Goal: Task Accomplishment & Management: Manage account settings

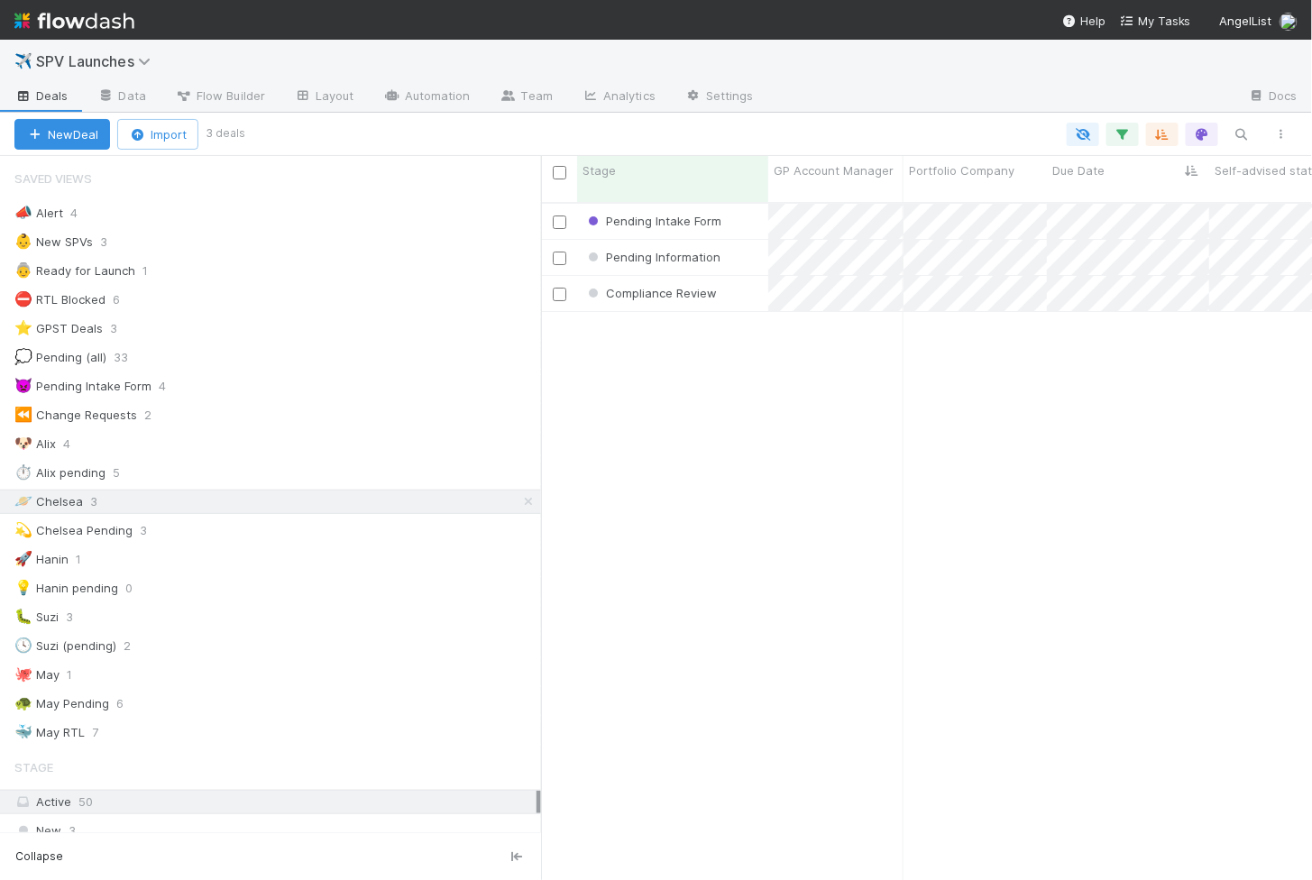
scroll to position [692, 771]
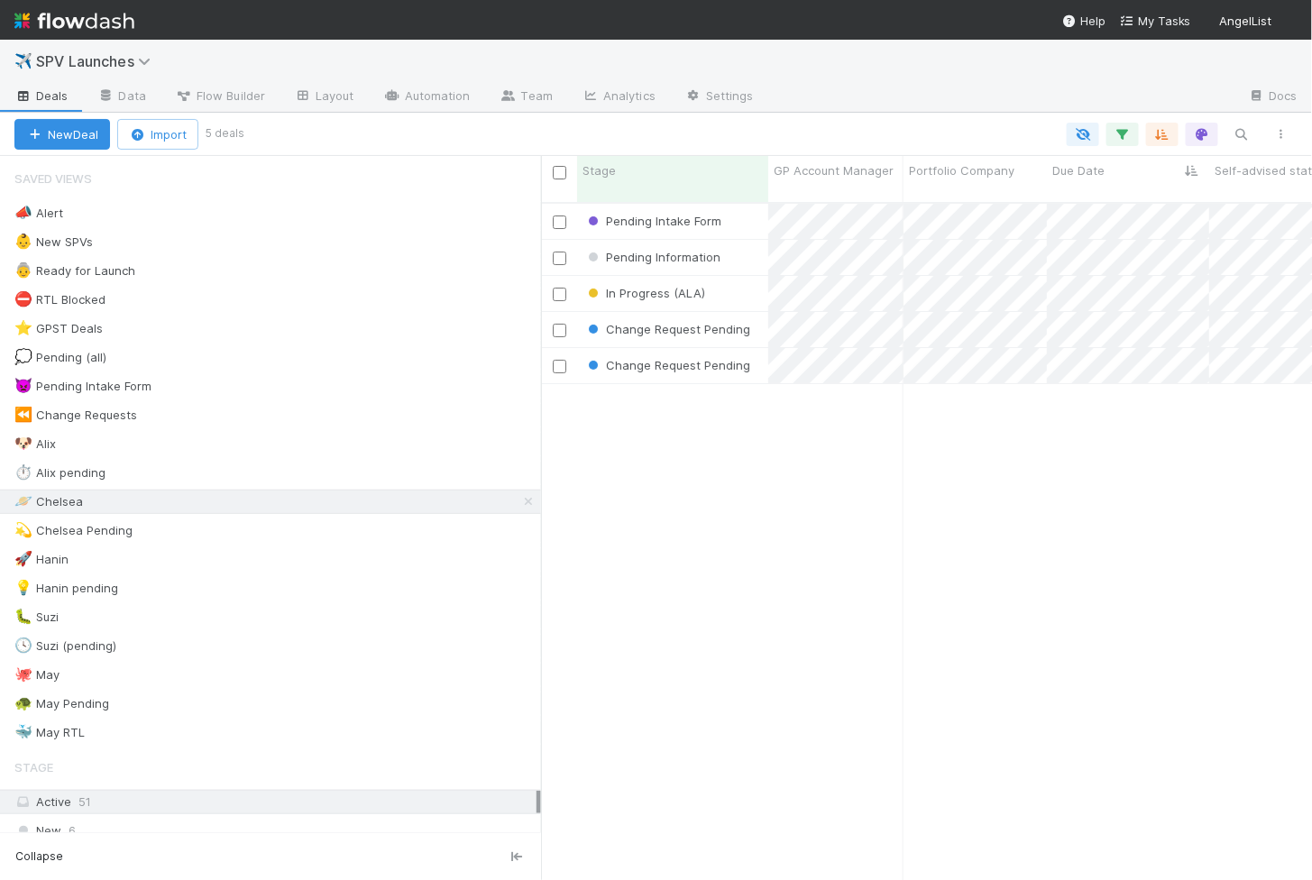
scroll to position [1, 1]
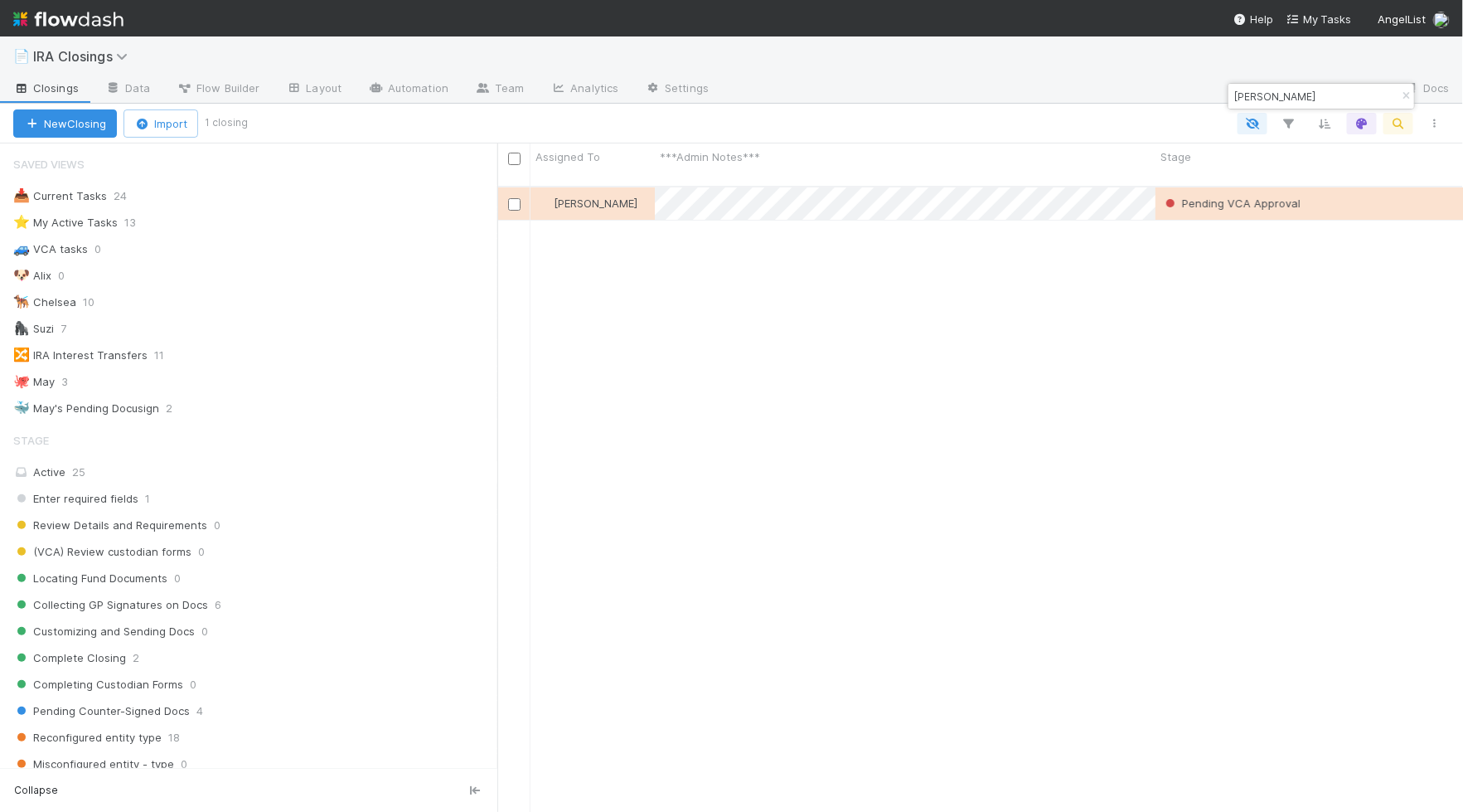
scroll to position [640, 966]
click at [1400, 96] on icon "button" at bounding box center [1406, 96] width 17 height 10
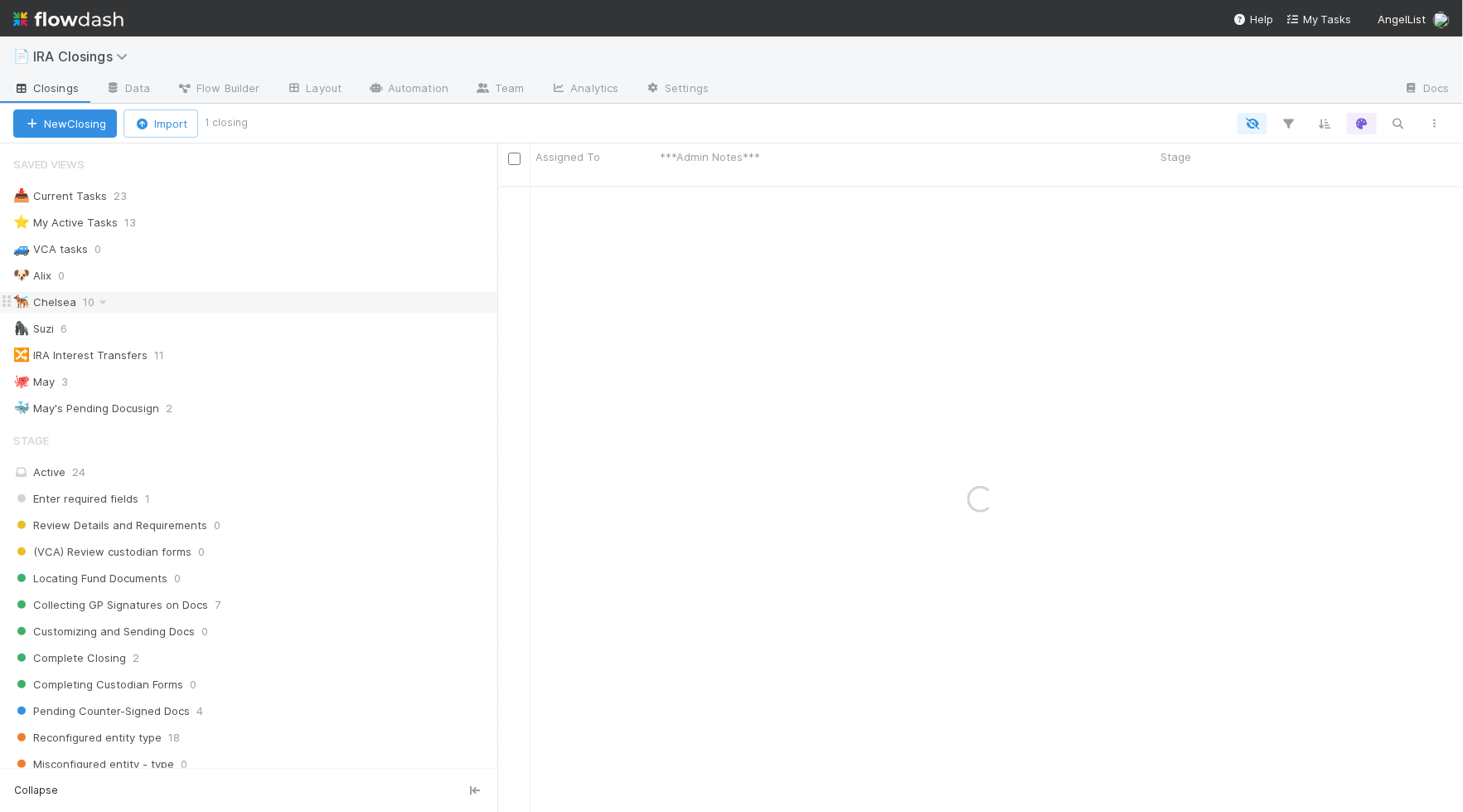
click at [32, 298] on div "🐕‍🦺 Chelsea" at bounding box center [44, 302] width 63 height 21
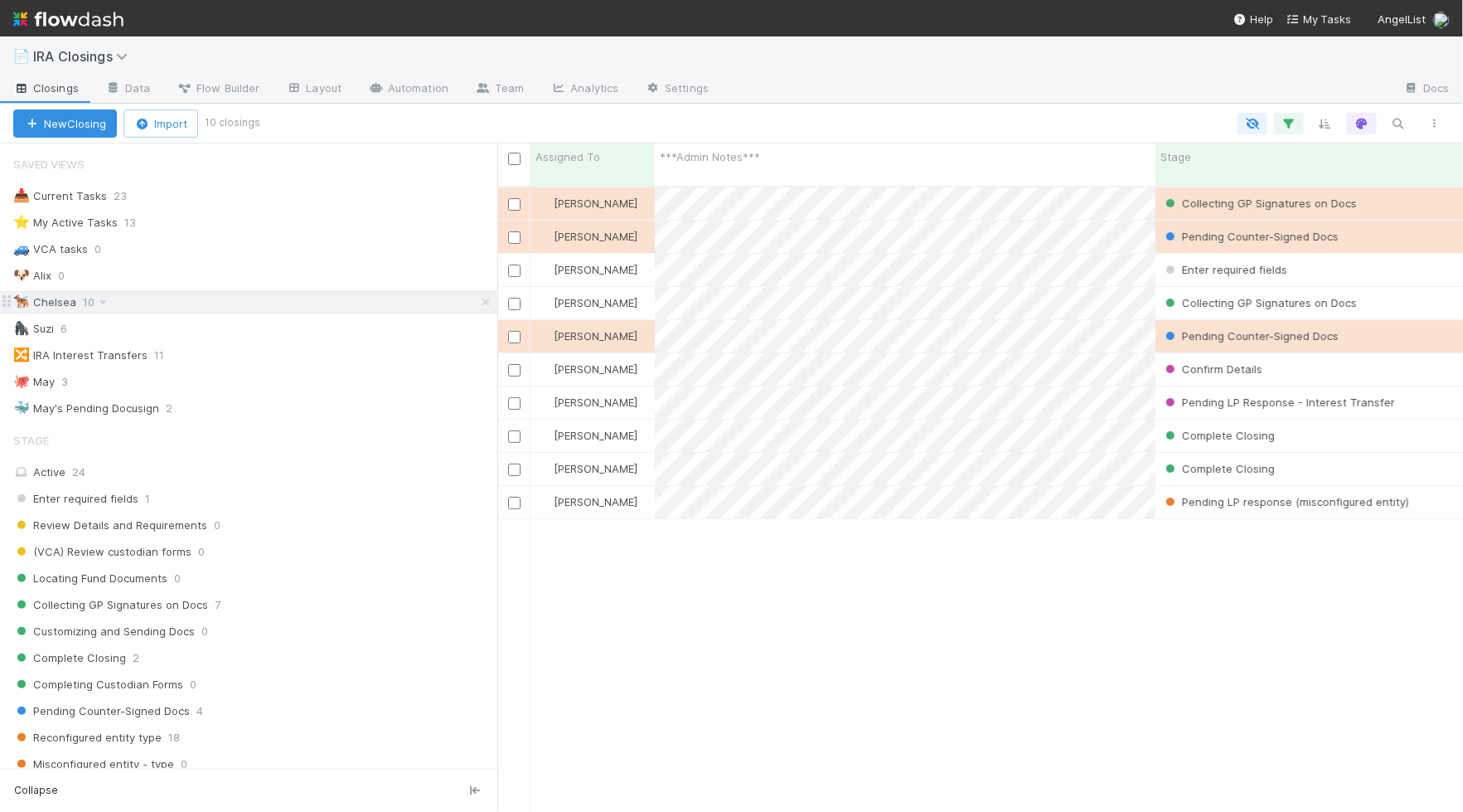
scroll to position [640, 966]
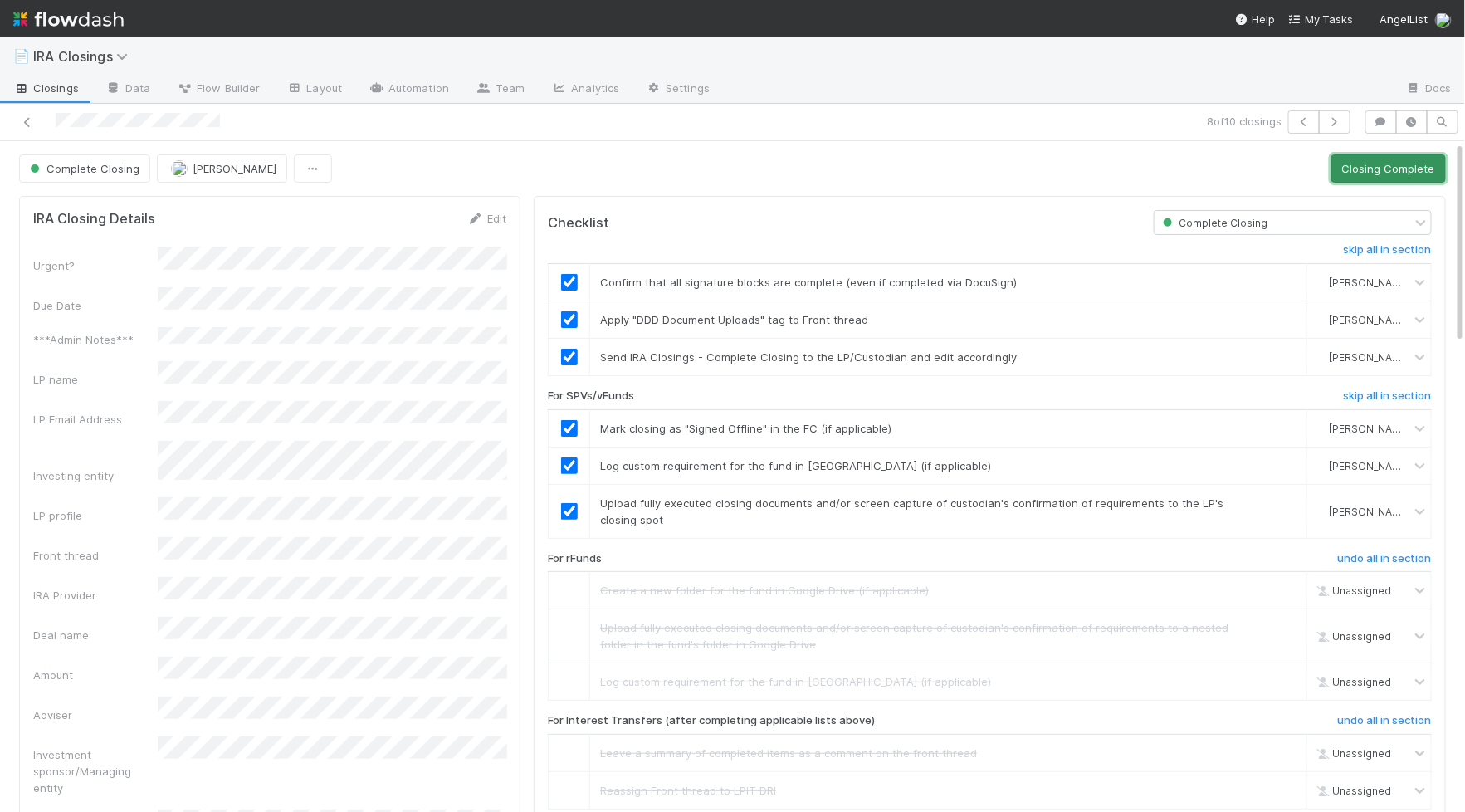
click at [1366, 166] on button "Closing Complete" at bounding box center [1389, 168] width 114 height 29
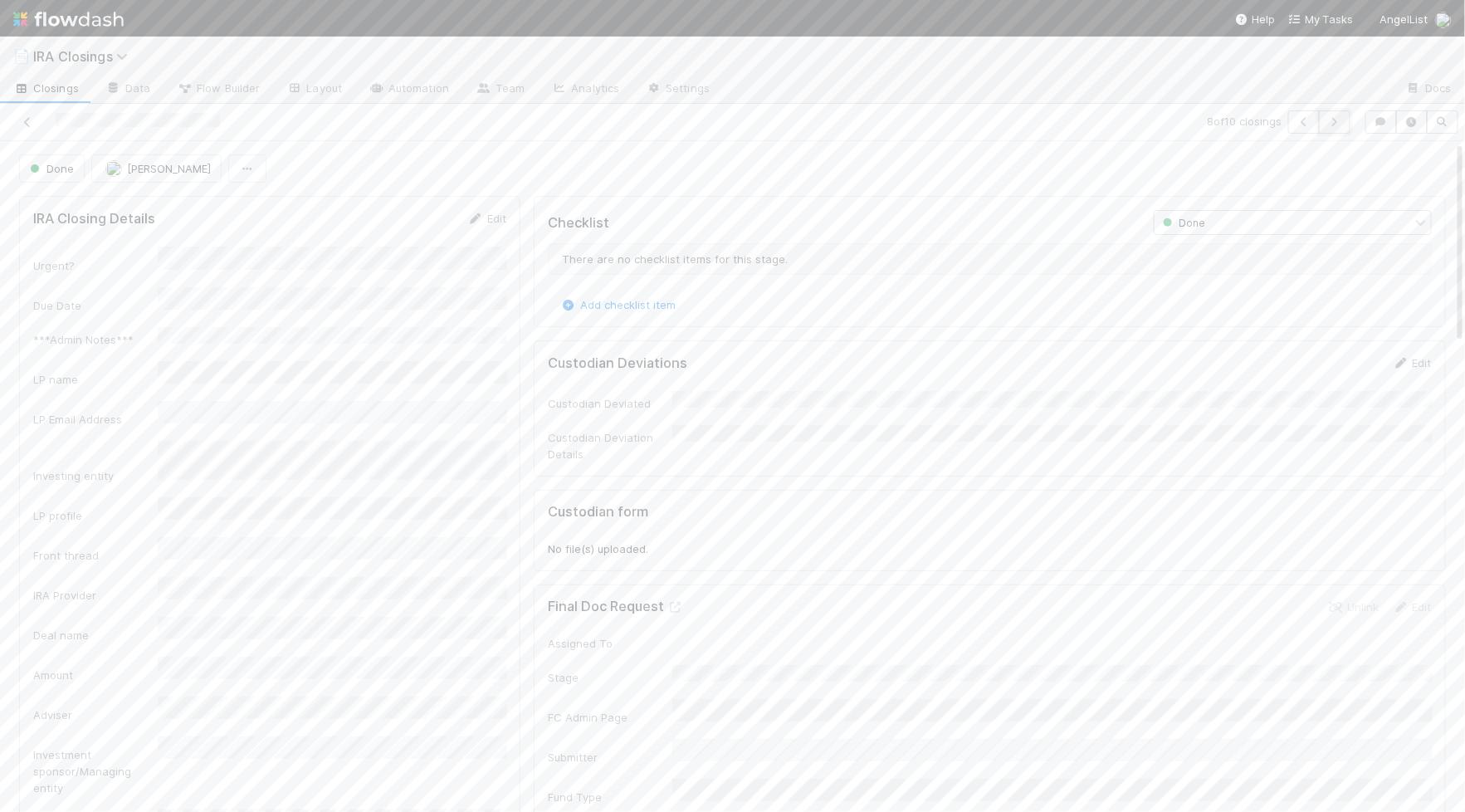
click at [1332, 130] on button "button" at bounding box center [1335, 122] width 31 height 23
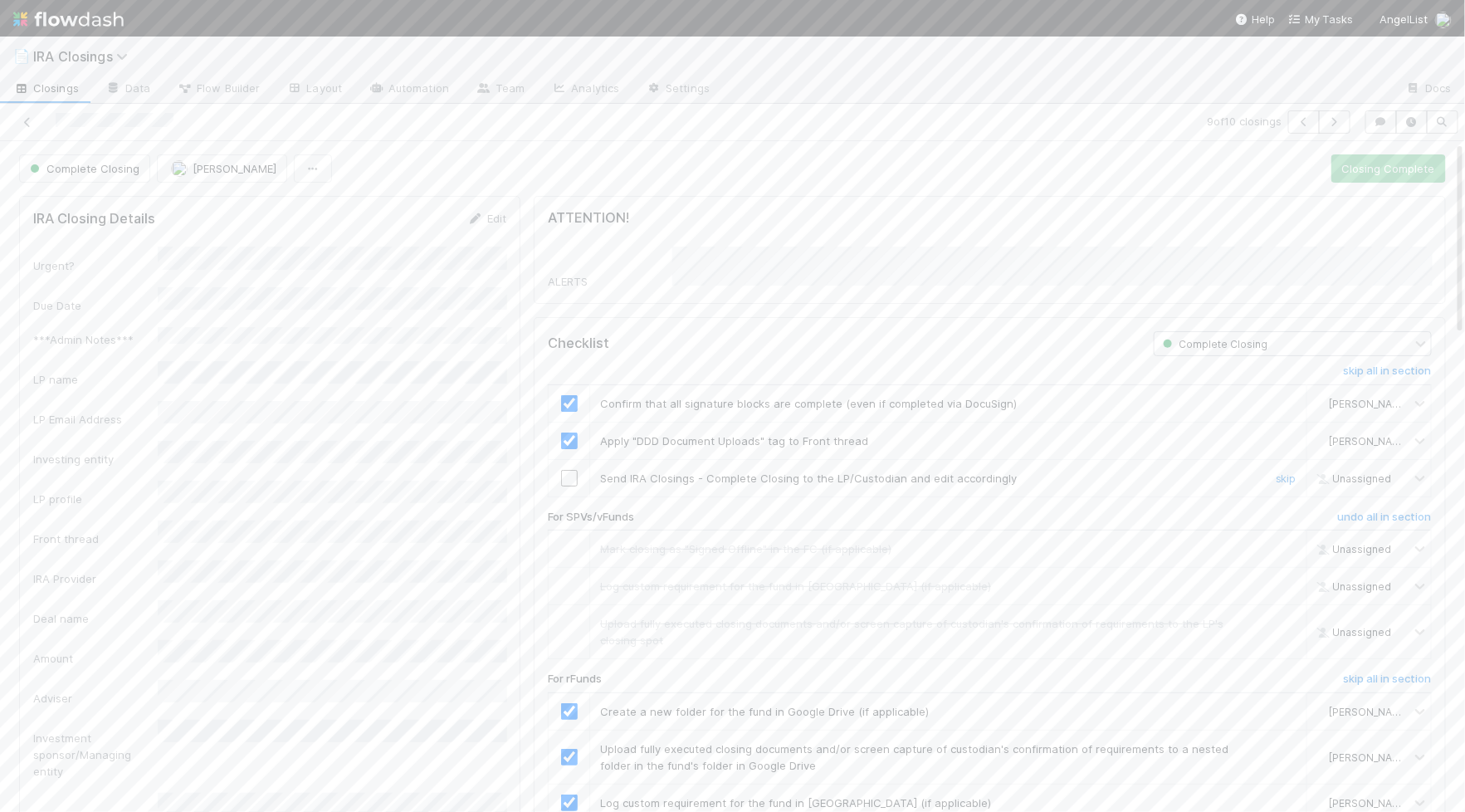
click at [575, 470] on input "checkbox" at bounding box center [569, 478] width 17 height 17
click at [1393, 168] on button "Closing Complete" at bounding box center [1389, 168] width 114 height 29
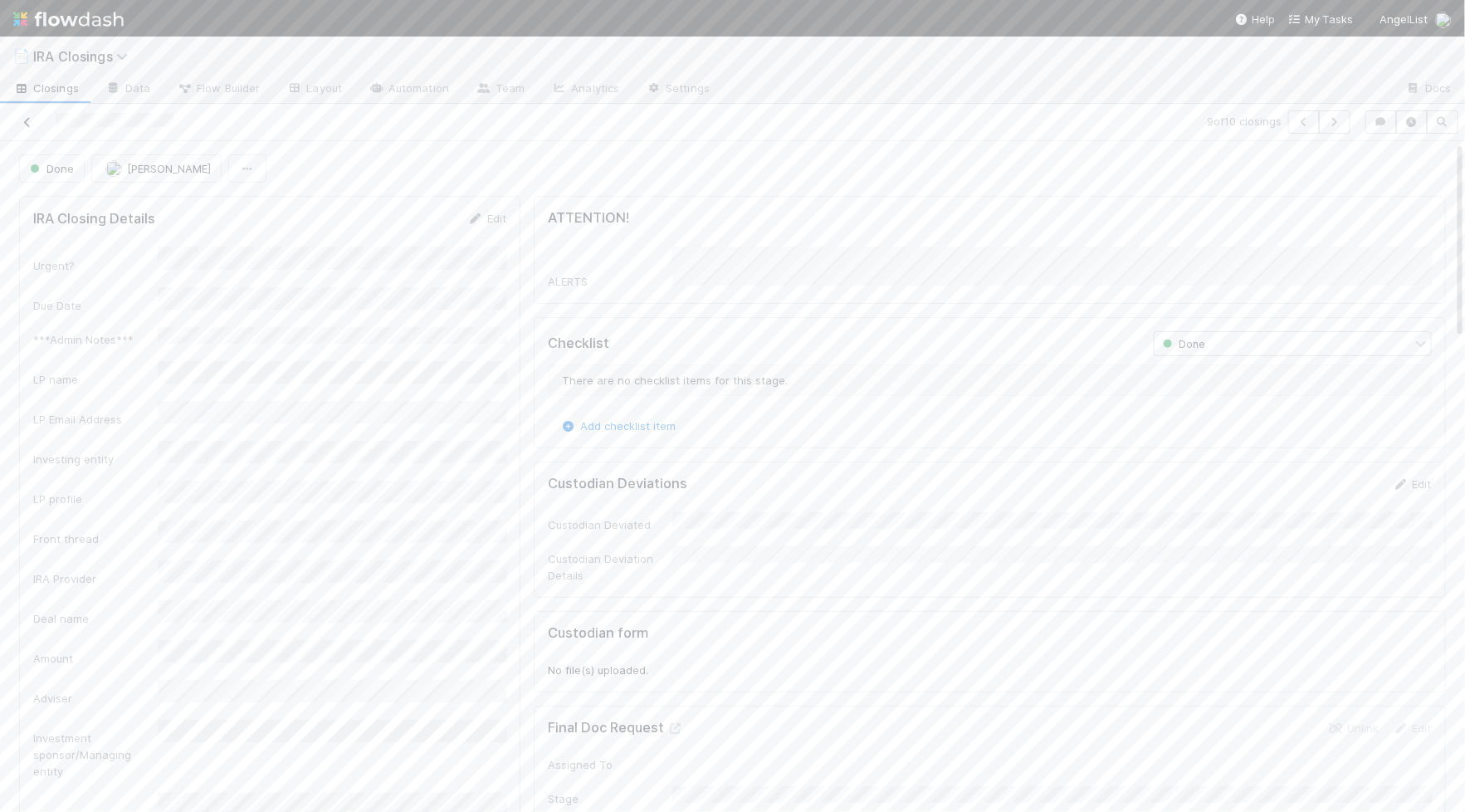
click at [26, 122] on icon at bounding box center [28, 122] width 17 height 11
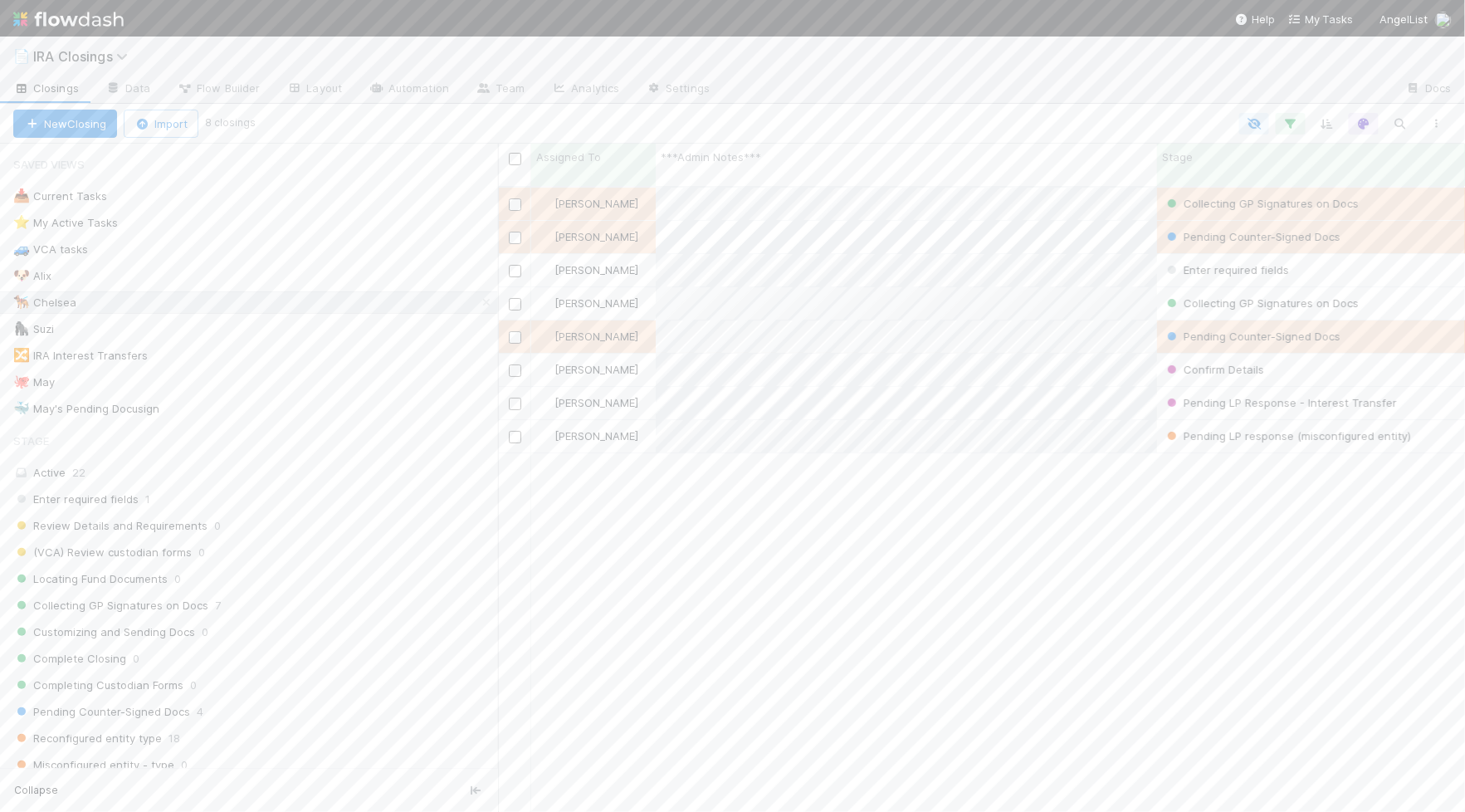
scroll to position [639, 967]
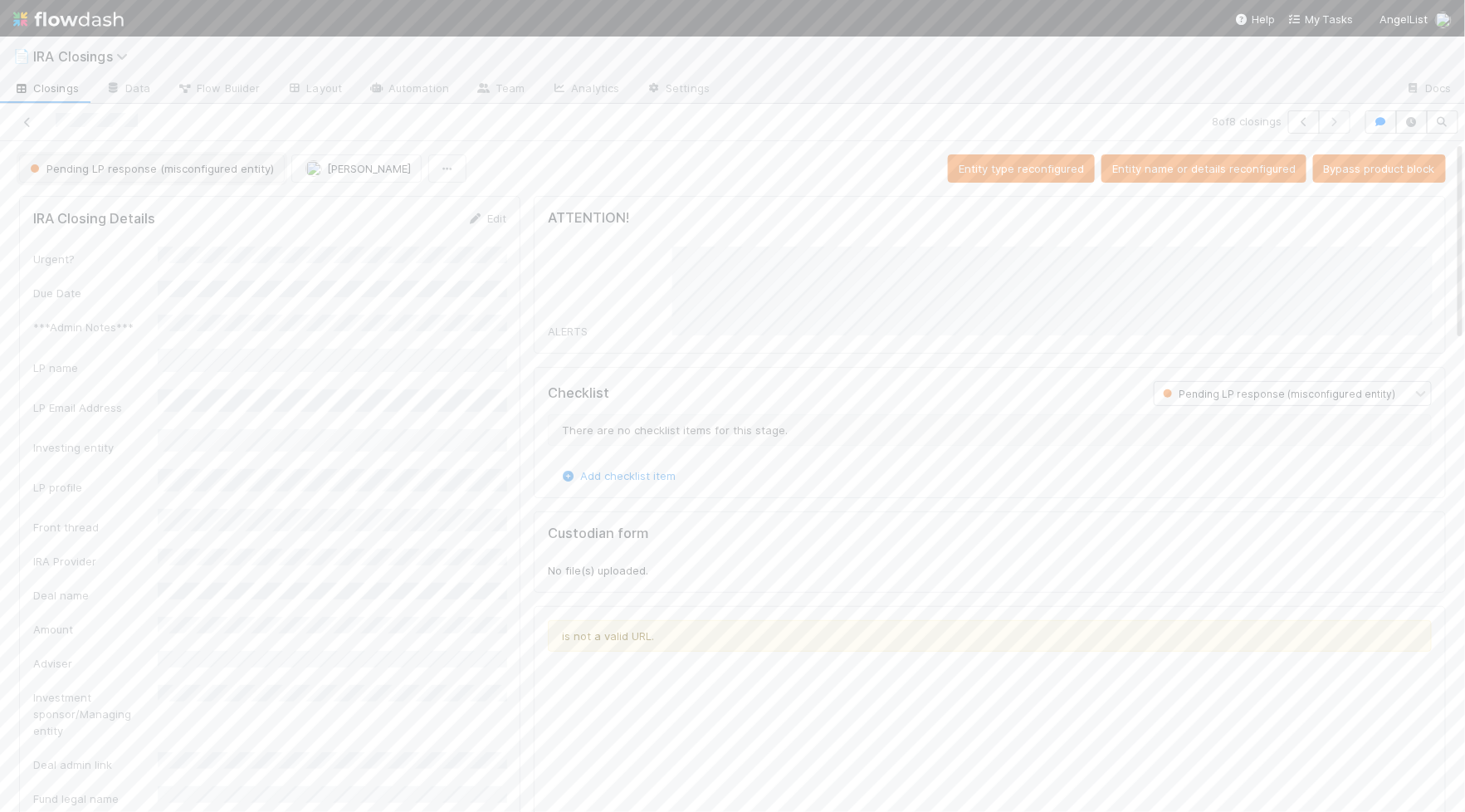
click at [202, 165] on span "Pending LP response (misconfigured entity)" at bounding box center [150, 168] width 248 height 13
click at [135, 311] on div "Icebox" at bounding box center [130, 326] width 235 height 29
click at [29, 124] on icon at bounding box center [28, 122] width 17 height 11
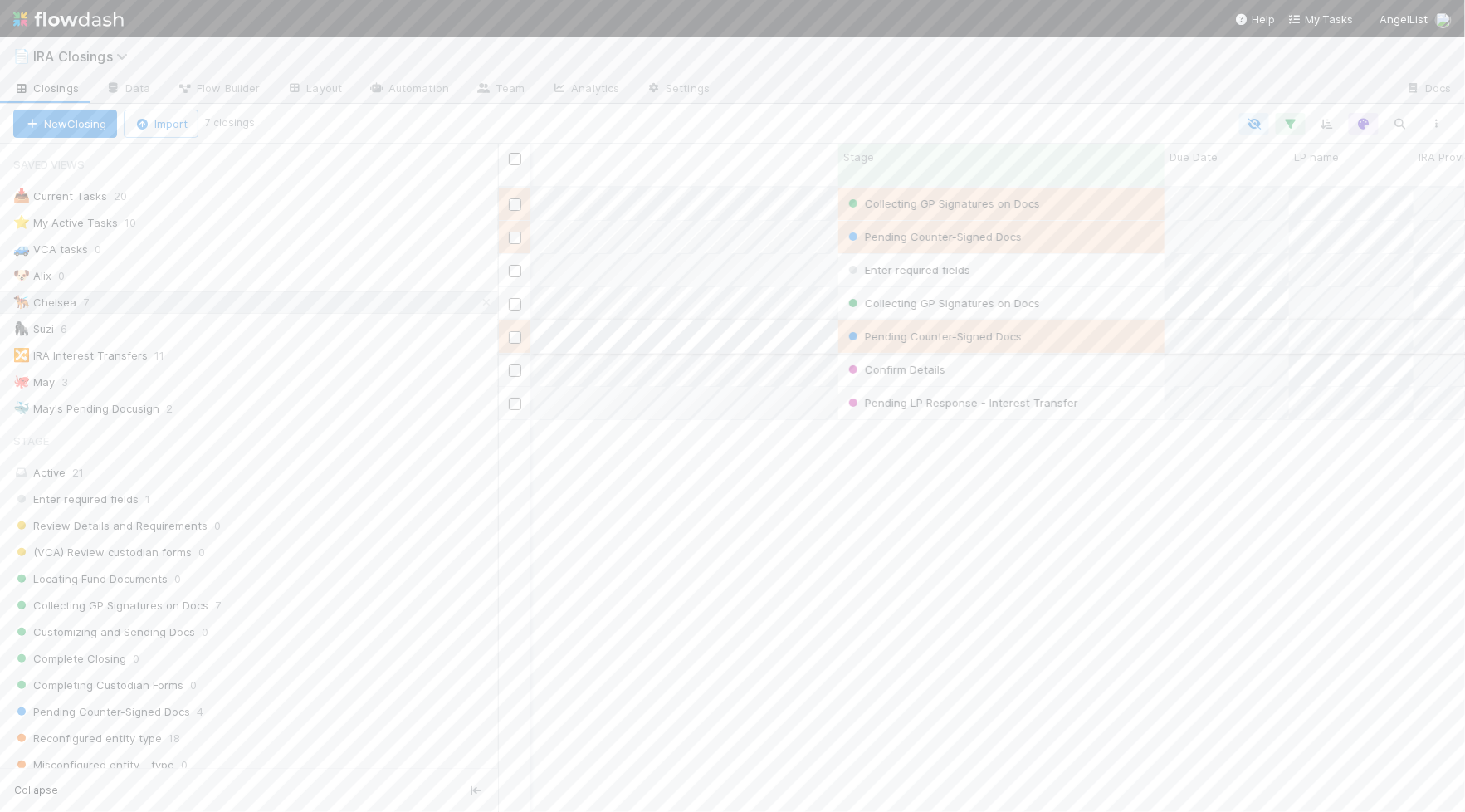
scroll to position [0, 329]
click at [1040, 254] on div "Enter required fields" at bounding box center [992, 270] width 326 height 32
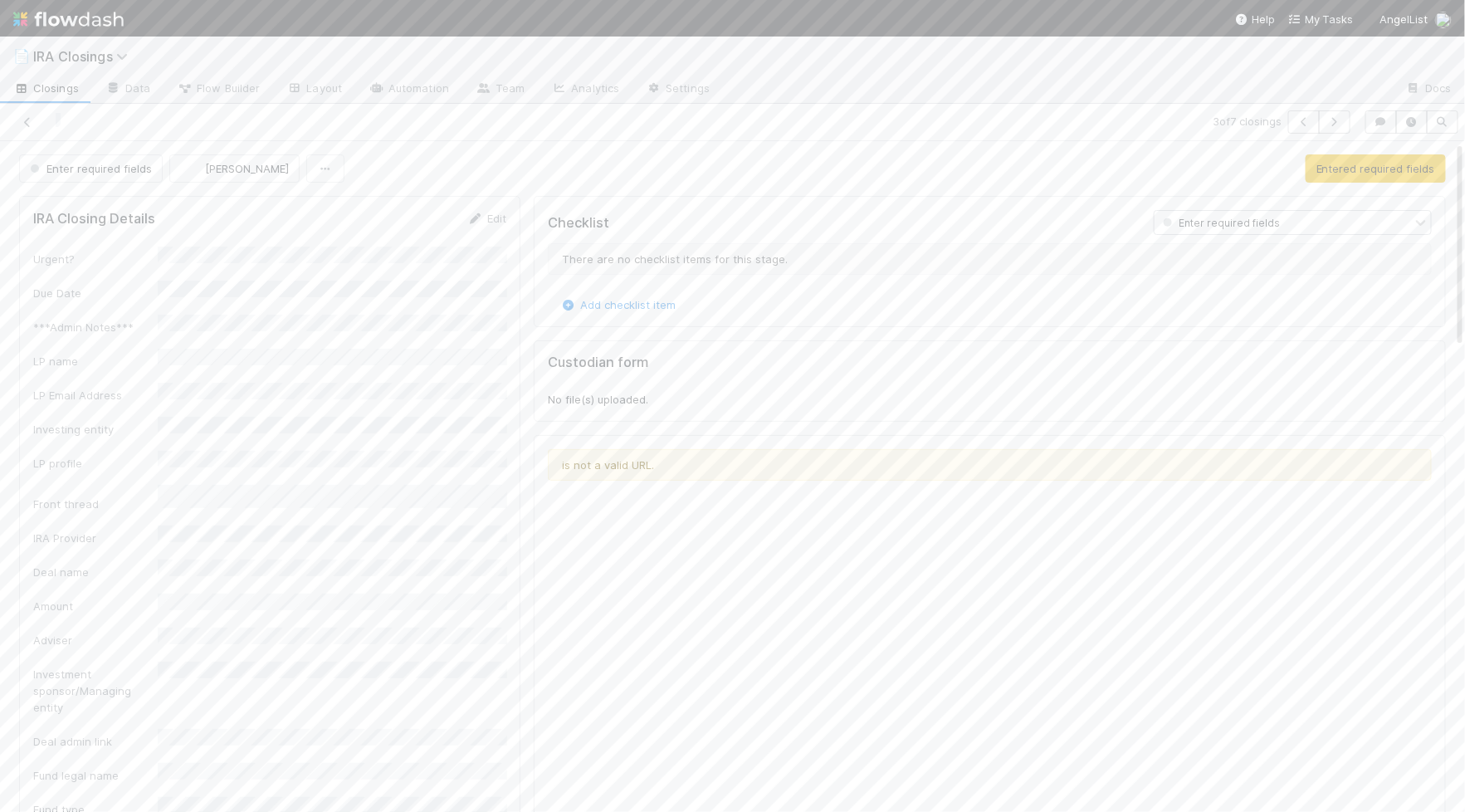
scroll to position [338, 474]
click at [105, 169] on span "Enter required fields" at bounding box center [89, 168] width 125 height 13
click at [103, 287] on div "Icebox" at bounding box center [130, 293] width 235 height 29
click at [26, 120] on icon at bounding box center [28, 122] width 17 height 11
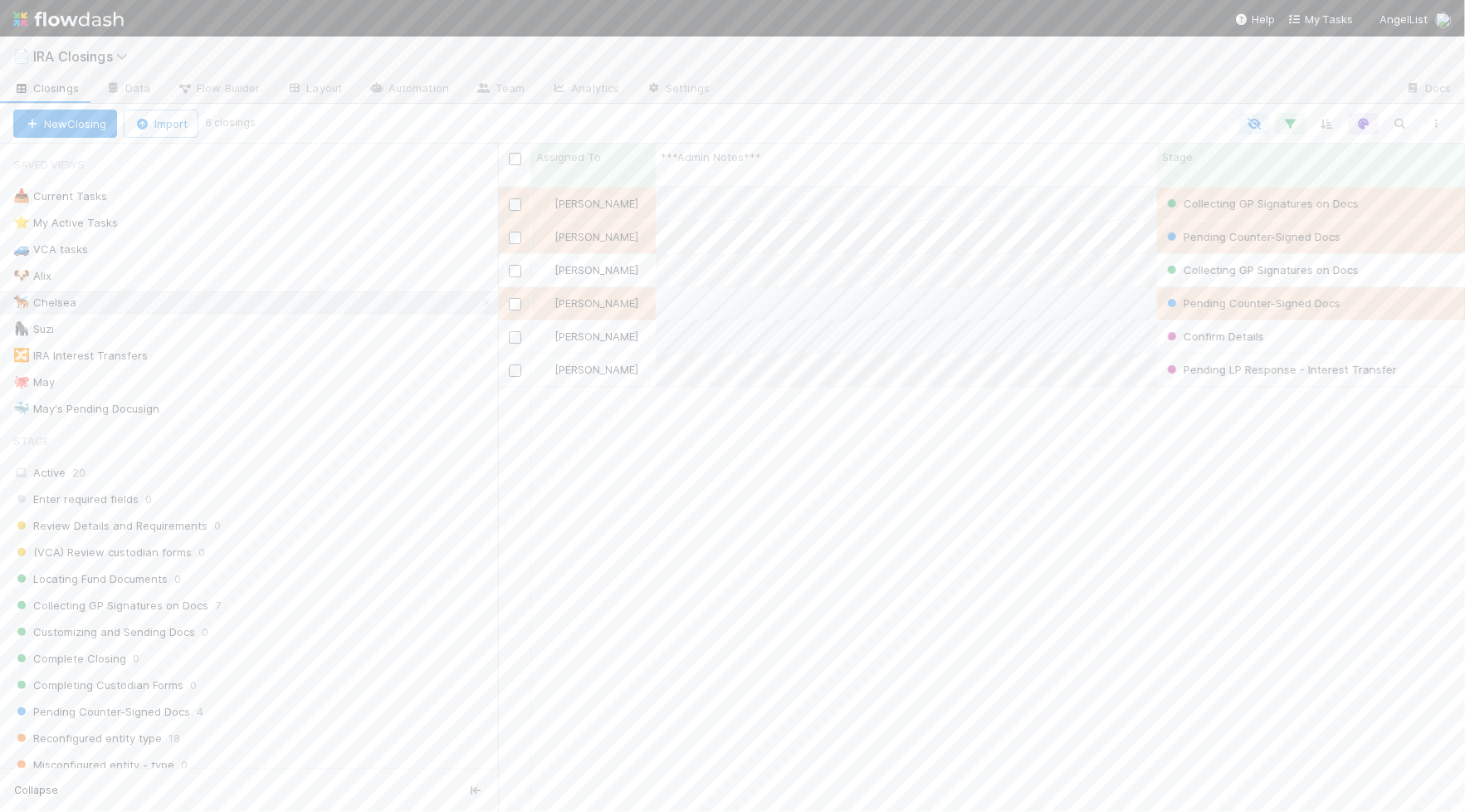
scroll to position [639, 967]
